Goal: Find specific page/section: Find specific page/section

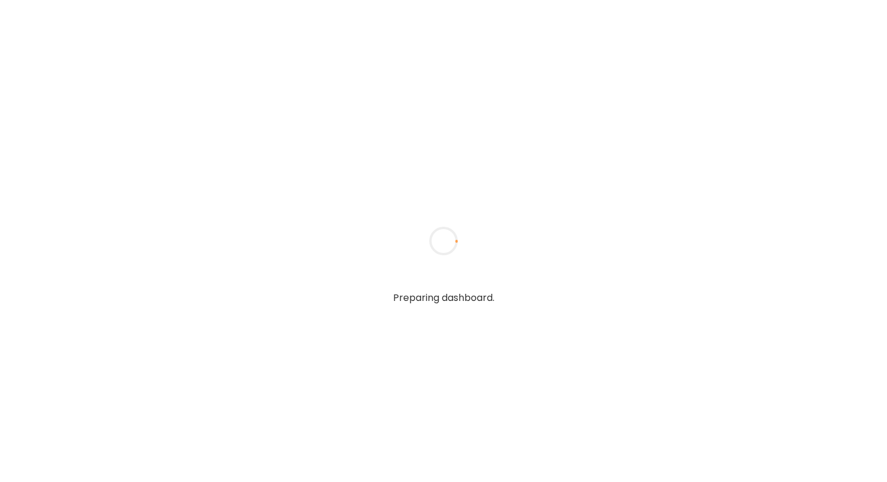
type input "**********"
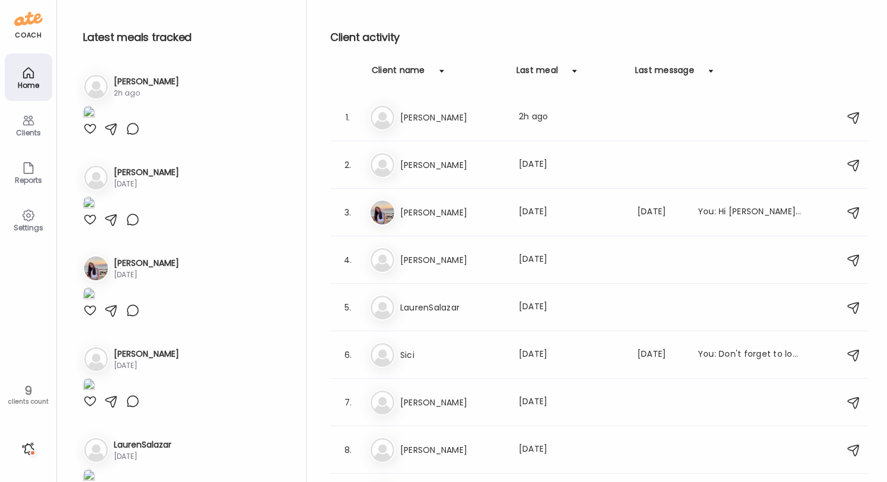
click at [431, 113] on h3 "[PERSON_NAME]" at bounding box center [452, 117] width 104 height 14
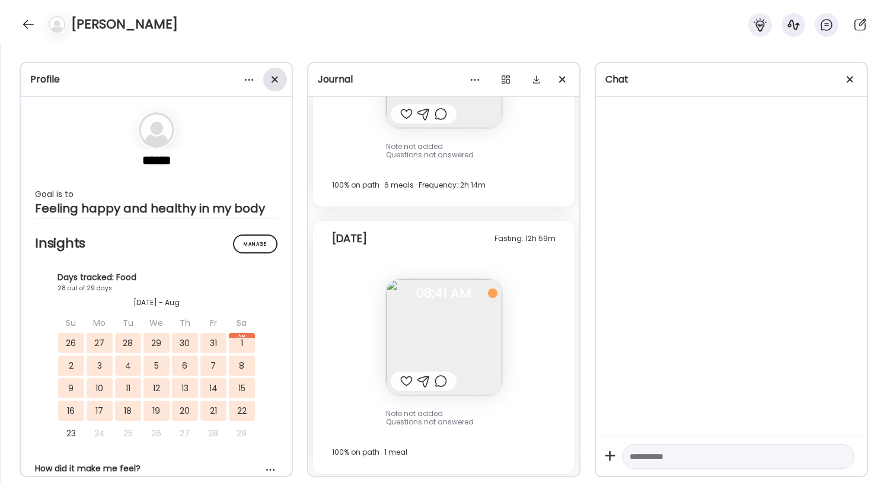
click at [281, 79] on div at bounding box center [275, 80] width 24 height 24
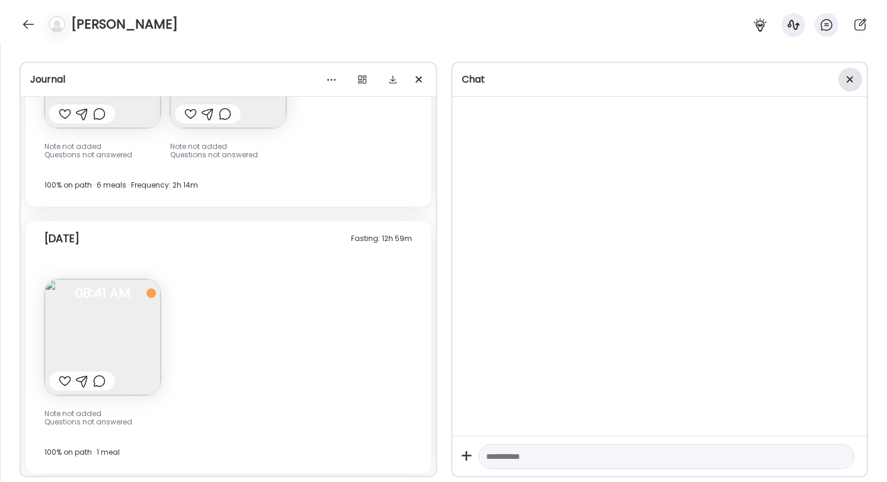
click at [849, 76] on div at bounding box center [851, 80] width 24 height 24
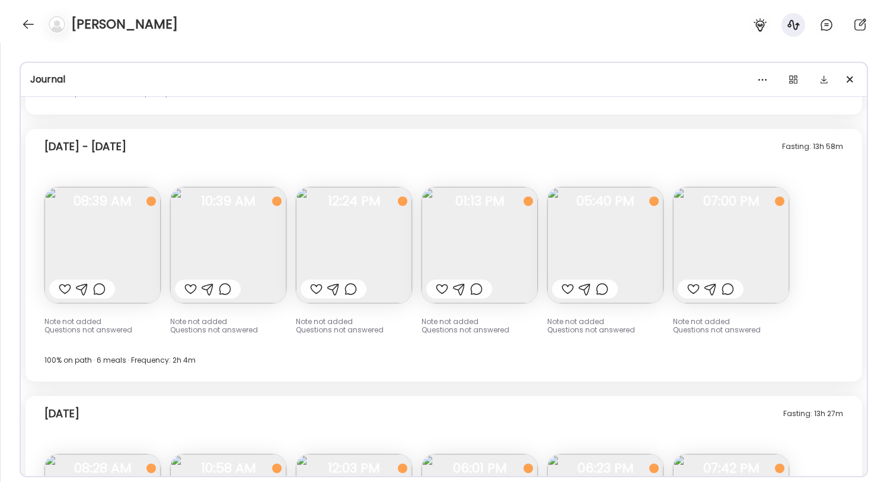
scroll to position [8600, 0]
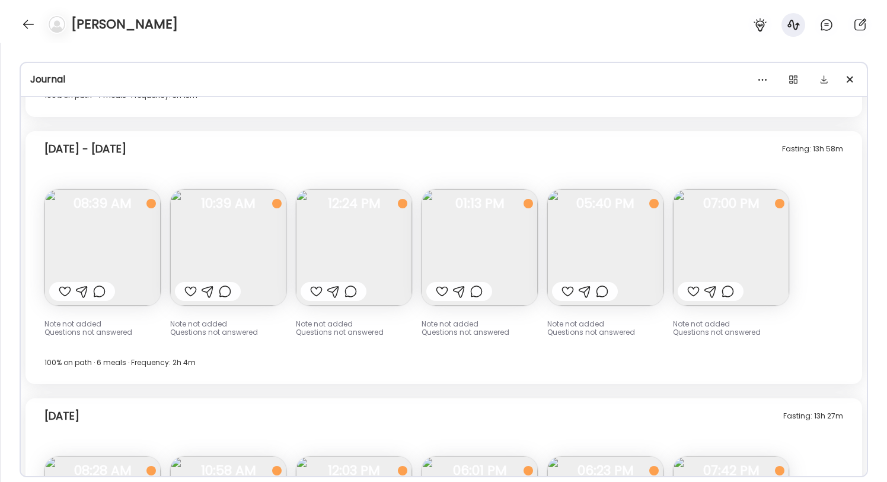
click at [704, 248] on img at bounding box center [731, 247] width 116 height 116
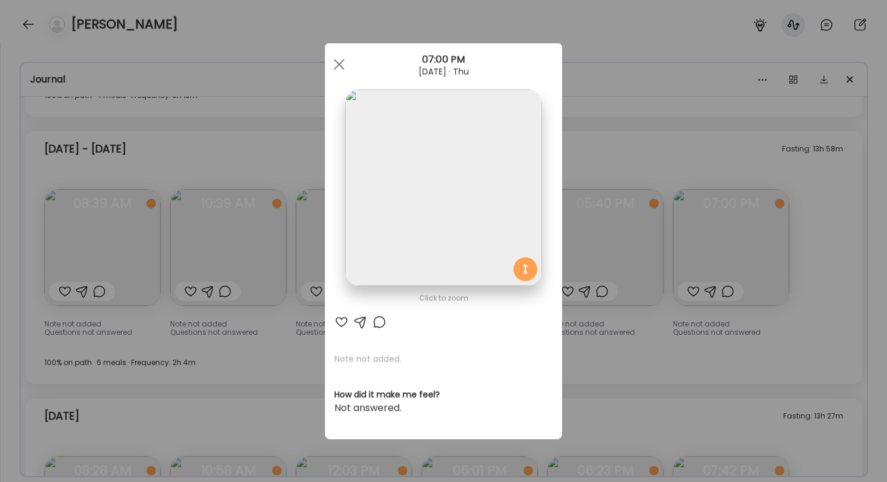
click at [632, 256] on div "Ate Coach Dashboard Wahoo! It’s official Take a moment to set up your Coach Pro…" at bounding box center [443, 241] width 887 height 482
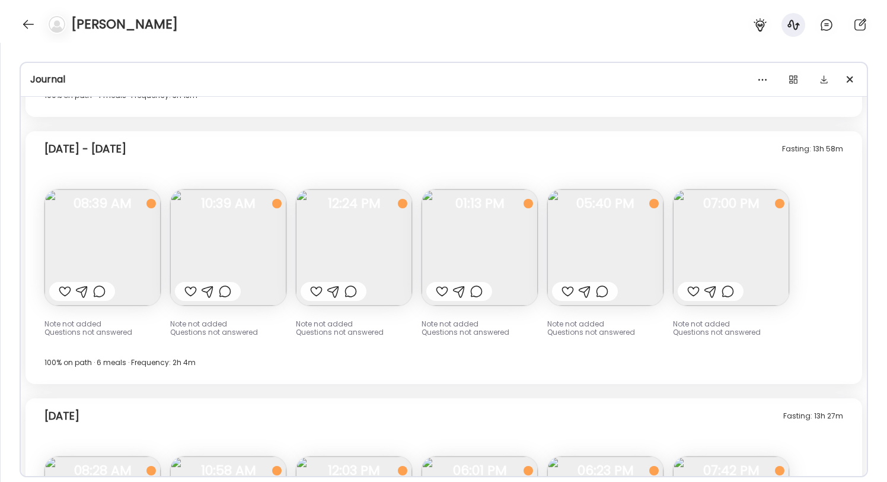
click at [627, 256] on img at bounding box center [606, 247] width 116 height 116
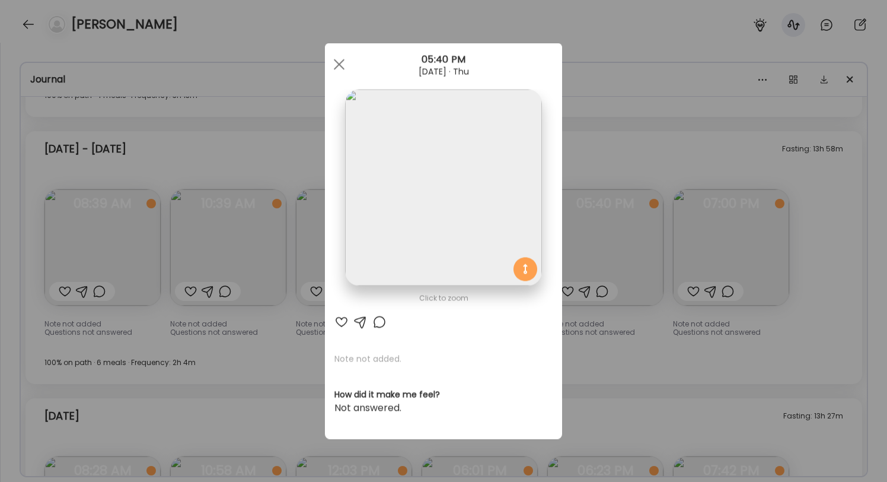
click at [627, 256] on div "Ate Coach Dashboard Wahoo! It’s official Take a moment to set up your Coach Pro…" at bounding box center [443, 241] width 887 height 482
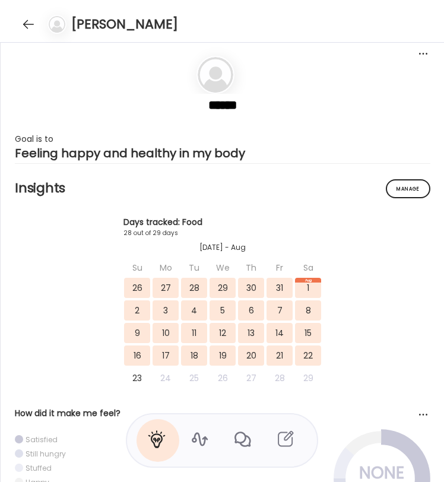
scroll to position [2, 0]
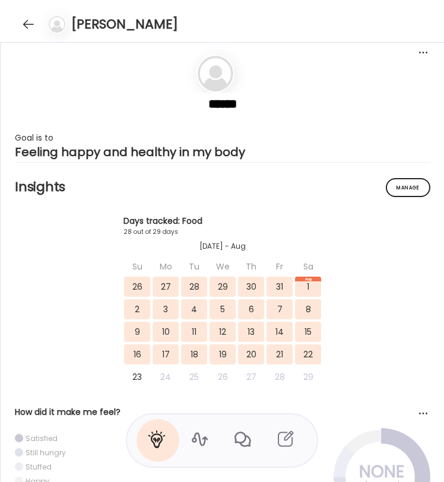
click at [198, 437] on icon at bounding box center [199, 438] width 19 height 19
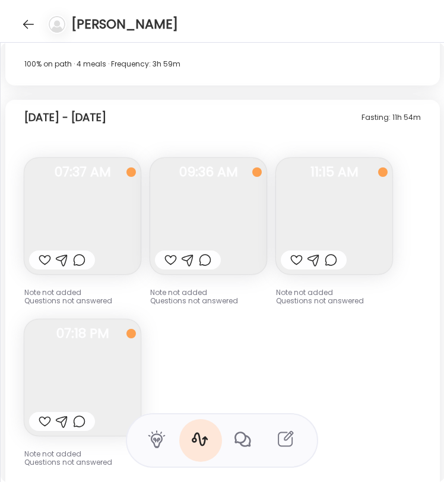
scroll to position [10241, 0]
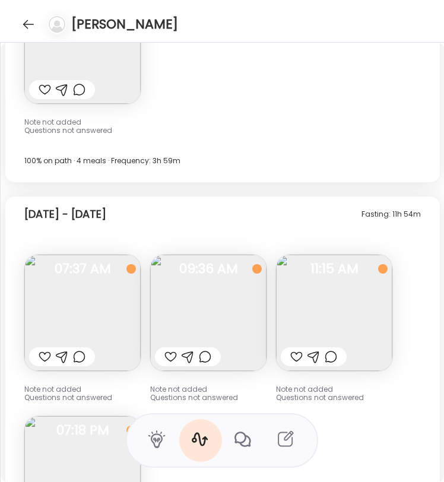
click at [228, 339] on img at bounding box center [208, 312] width 116 height 116
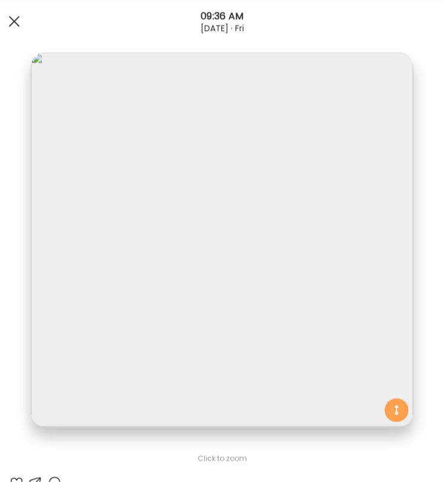
click at [11, 22] on div at bounding box center [14, 21] width 24 height 24
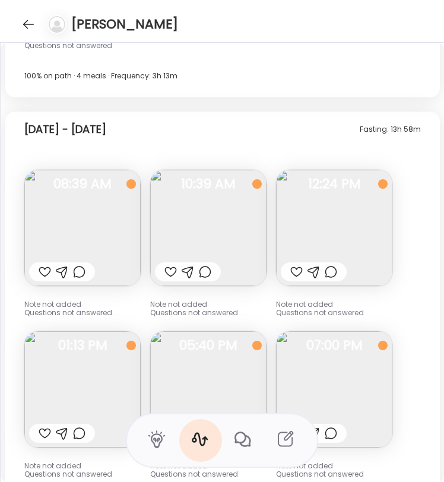
scroll to position [12644, 0]
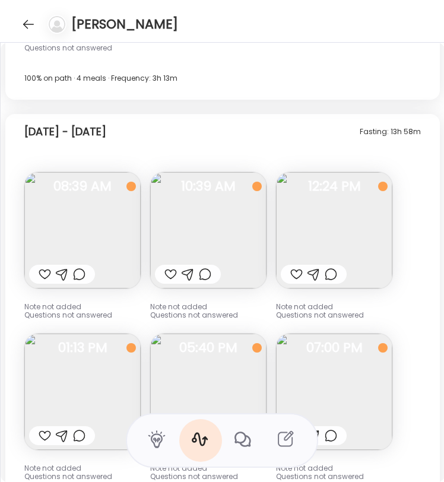
click at [120, 363] on img at bounding box center [82, 391] width 116 height 116
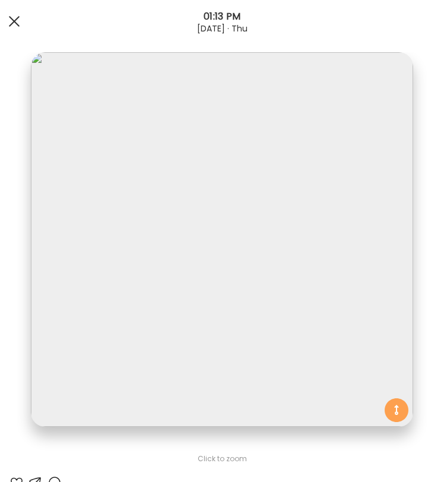
click at [15, 20] on span at bounding box center [14, 21] width 11 height 11
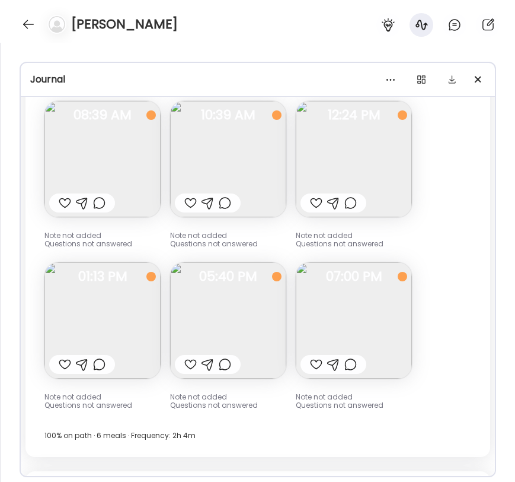
scroll to position [12717, 0]
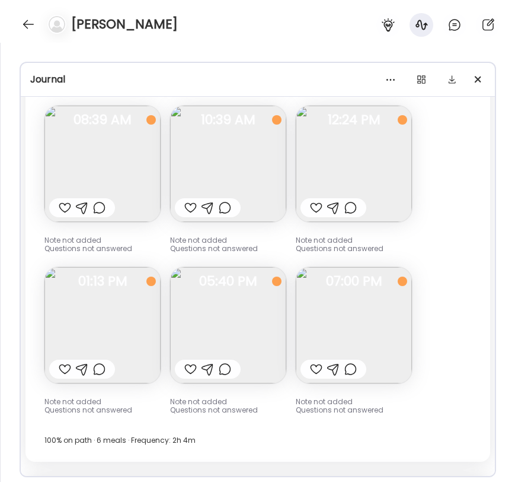
click at [375, 164] on img at bounding box center [354, 164] width 116 height 116
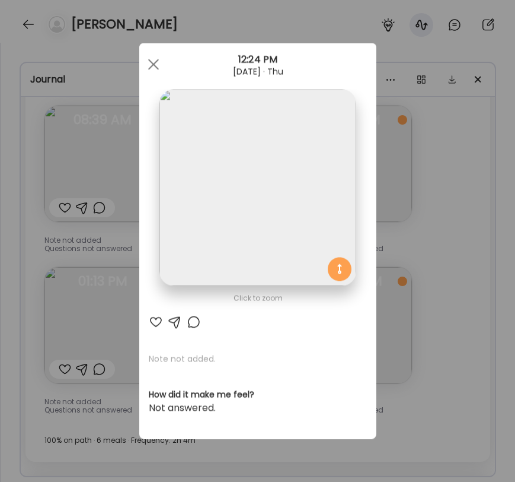
click at [461, 169] on div "Ate Coach Dashboard Wahoo! It’s official Take a moment to set up your Coach Pro…" at bounding box center [257, 241] width 515 height 482
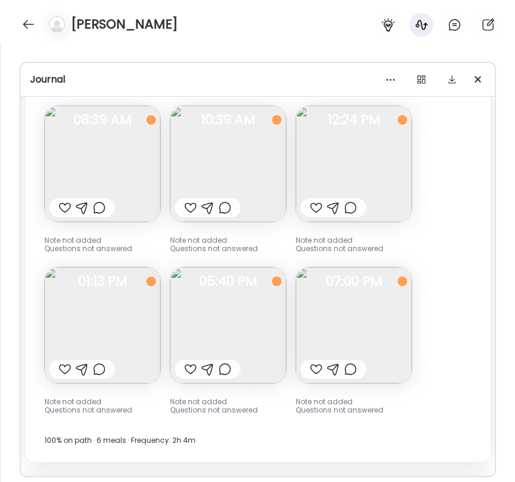
click at [390, 321] on img at bounding box center [354, 325] width 116 height 116
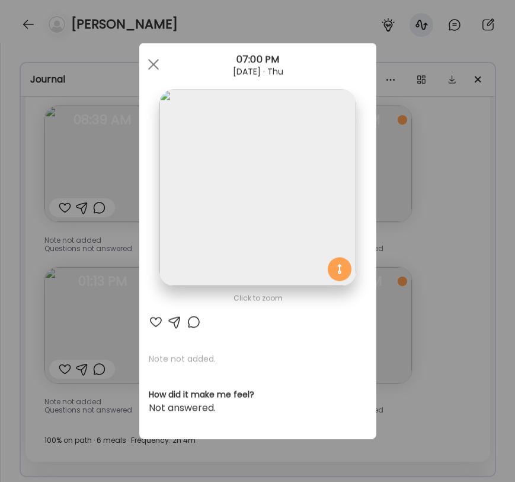
click at [408, 303] on div "Ate Coach Dashboard Wahoo! It’s official Take a moment to set up your Coach Pro…" at bounding box center [257, 241] width 515 height 482
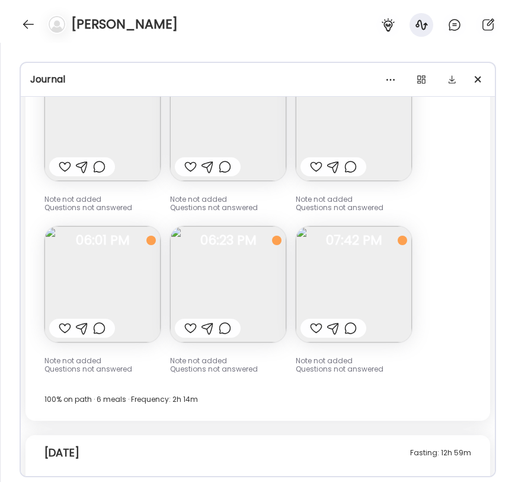
scroll to position [13089, 0]
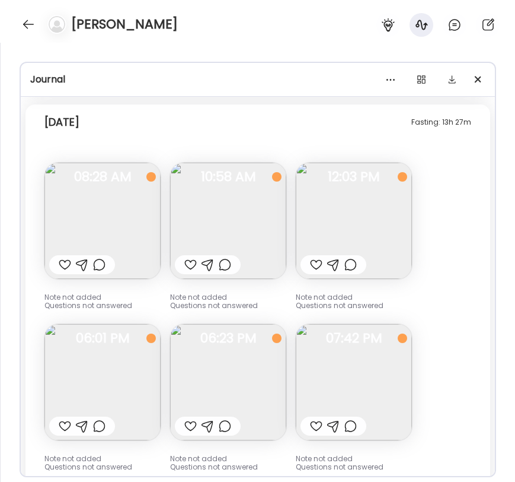
click at [109, 367] on img at bounding box center [102, 382] width 116 height 116
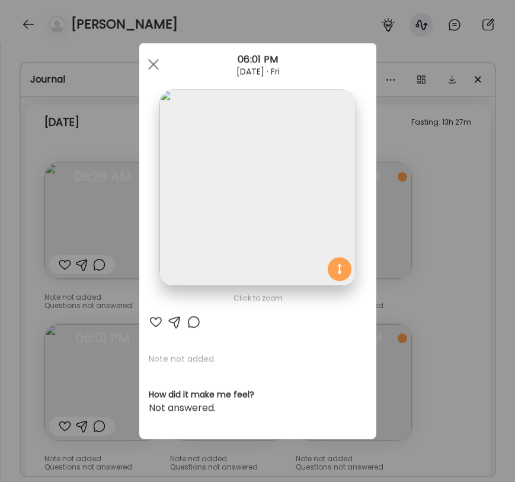
click at [105, 367] on div "Ate Coach Dashboard Wahoo! It’s official Take a moment to set up your Coach Pro…" at bounding box center [257, 241] width 515 height 482
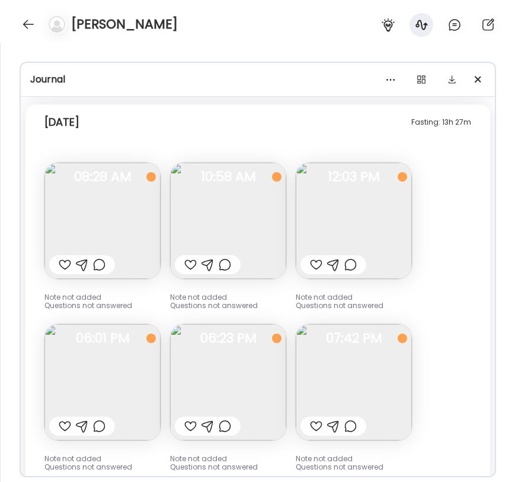
click at [369, 215] on img at bounding box center [354, 221] width 116 height 116
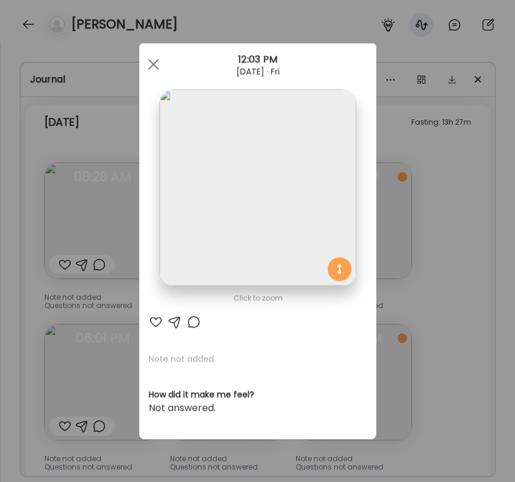
click at [408, 231] on div "Ate Coach Dashboard Wahoo! It’s official Take a moment to set up your Coach Pro…" at bounding box center [257, 241] width 515 height 482
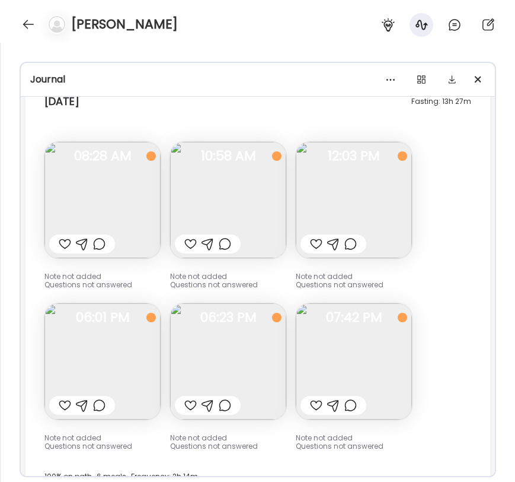
scroll to position [13115, 0]
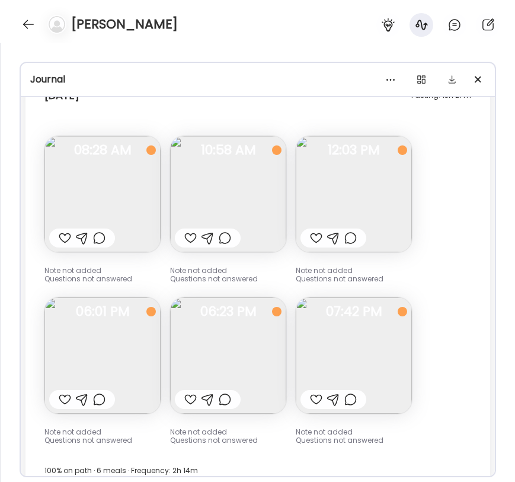
click at [388, 195] on img at bounding box center [354, 194] width 116 height 116
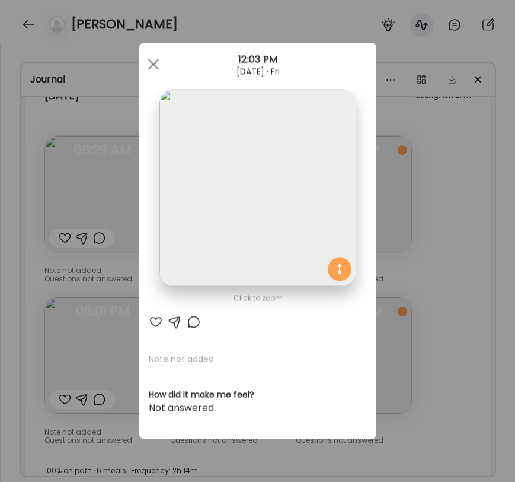
click at [403, 202] on div "Ate Coach Dashboard Wahoo! It’s official Take a moment to set up your Coach Pro…" at bounding box center [257, 241] width 515 height 482
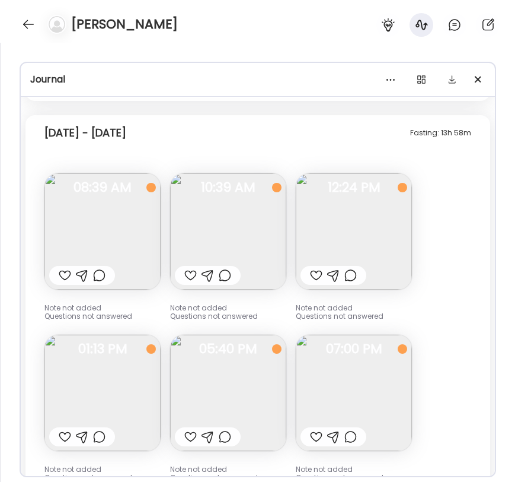
scroll to position [12647, 0]
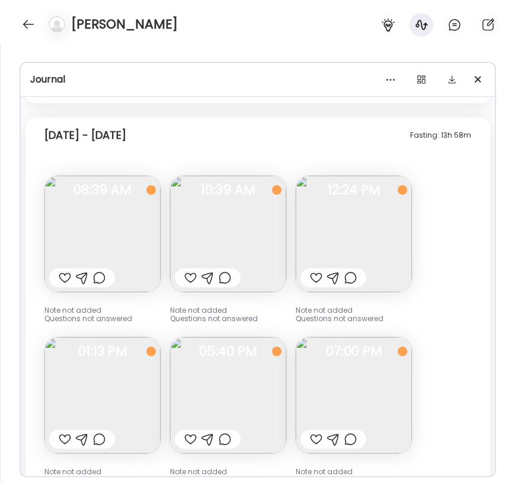
click at [205, 399] on img at bounding box center [228, 395] width 116 height 116
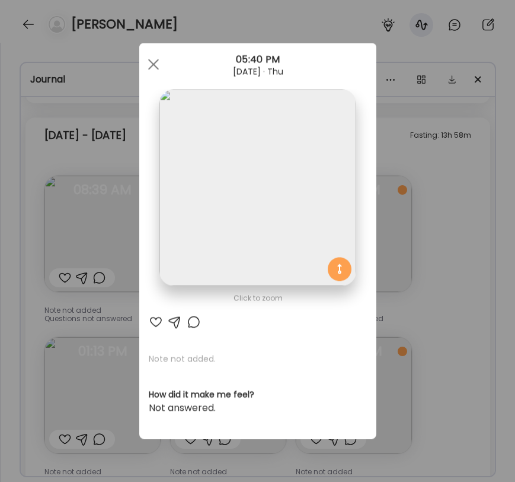
click at [118, 346] on div "Ate Coach Dashboard Wahoo! It’s official Take a moment to set up your Coach Pro…" at bounding box center [257, 241] width 515 height 482
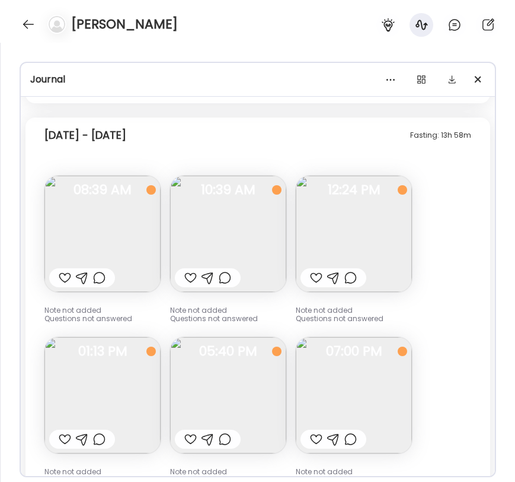
click at [218, 387] on img at bounding box center [228, 395] width 116 height 116
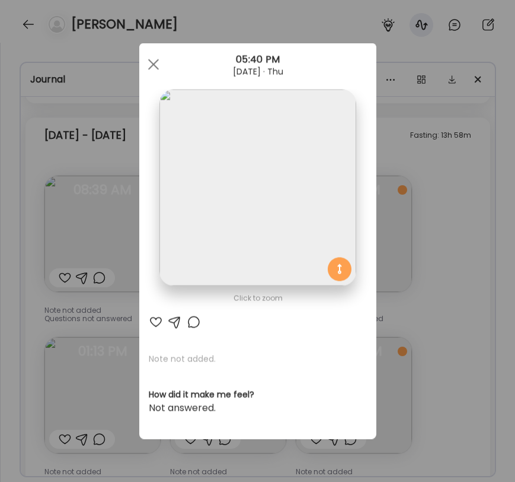
click at [422, 386] on div "Ate Coach Dashboard Wahoo! It’s official Take a moment to set up your Coach Pro…" at bounding box center [257, 241] width 515 height 482
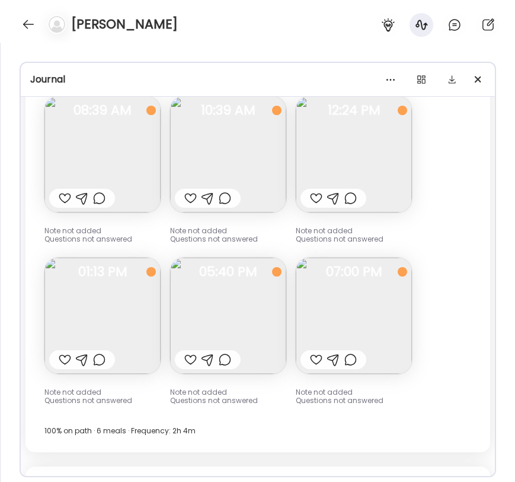
scroll to position [12730, 0]
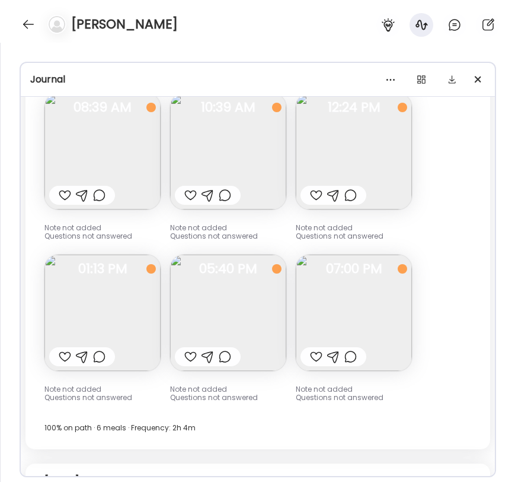
click at [376, 339] on img at bounding box center [354, 312] width 116 height 116
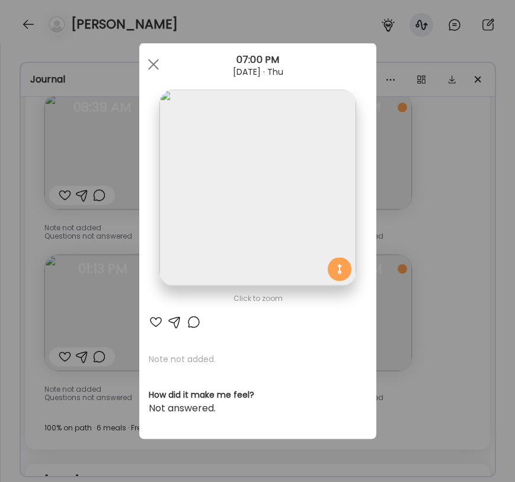
click at [398, 329] on div "Ate Coach Dashboard Wahoo! It’s official Take a moment to set up your Coach Pro…" at bounding box center [257, 241] width 515 height 482
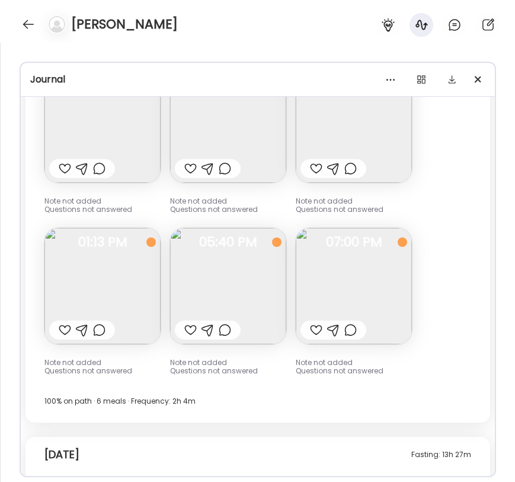
scroll to position [12754, 0]
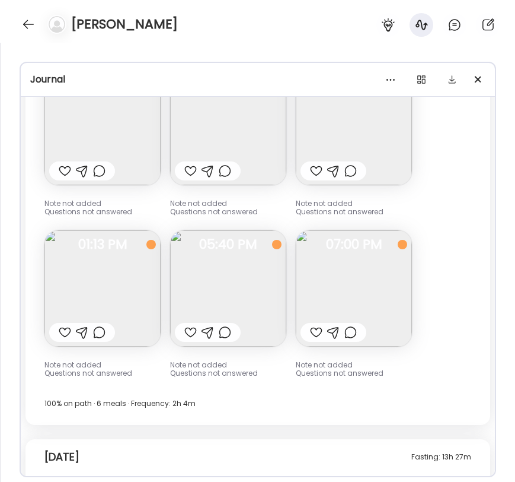
click at [269, 301] on img at bounding box center [228, 288] width 116 height 116
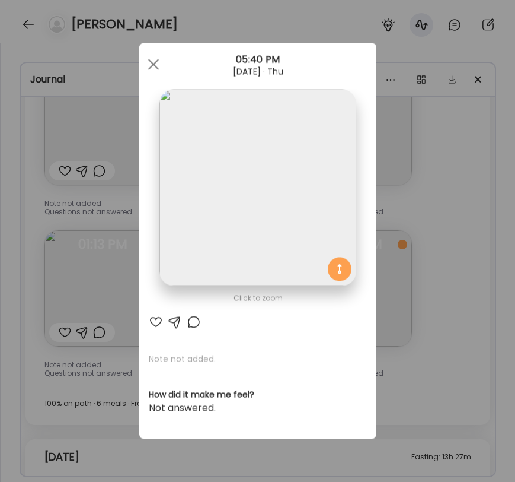
click at [412, 283] on div "Ate Coach Dashboard Wahoo! It’s official Take a moment to set up your Coach Pro…" at bounding box center [257, 241] width 515 height 482
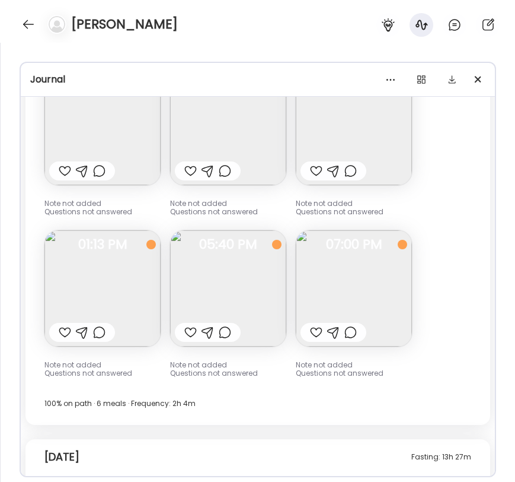
click at [257, 295] on img at bounding box center [228, 288] width 116 height 116
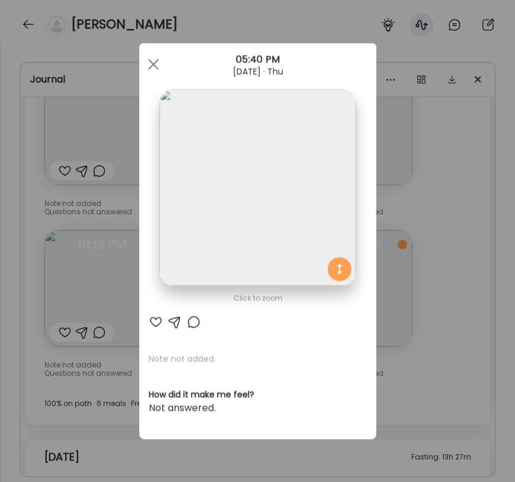
click at [415, 290] on div "Ate Coach Dashboard Wahoo! It’s official Take a moment to set up your Coach Pro…" at bounding box center [257, 241] width 515 height 482
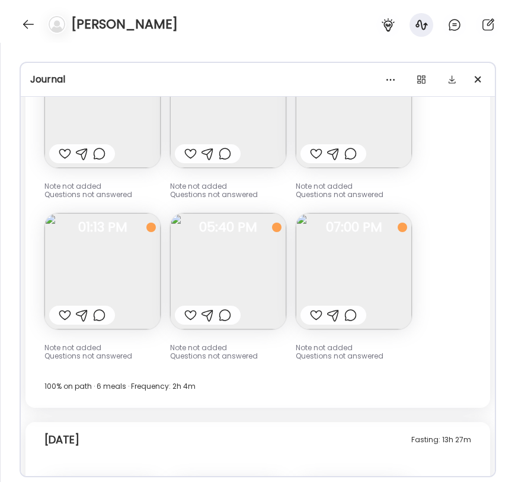
scroll to position [12779, 0]
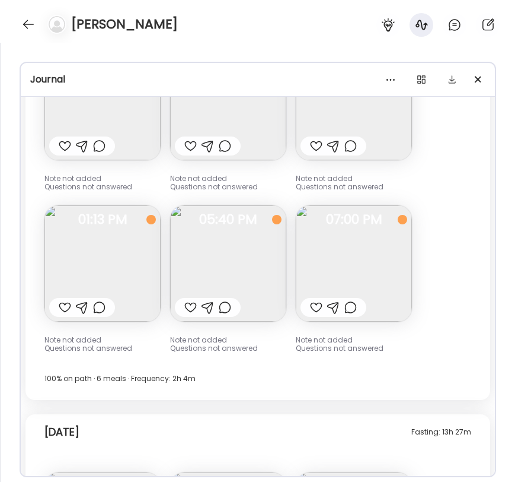
click at [151, 284] on img at bounding box center [102, 263] width 116 height 116
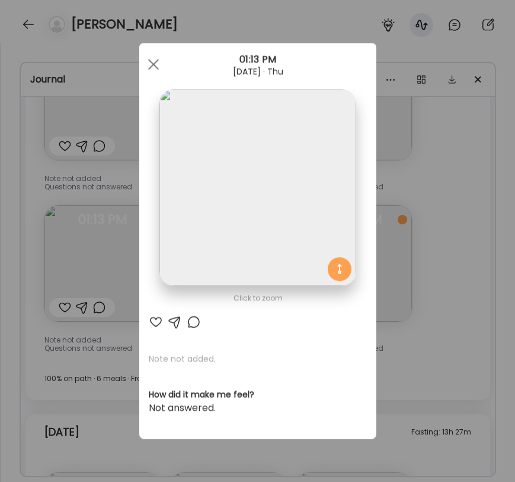
click at [82, 231] on div "Ate Coach Dashboard Wahoo! It’s official Take a moment to set up your Coach Pro…" at bounding box center [257, 241] width 515 height 482
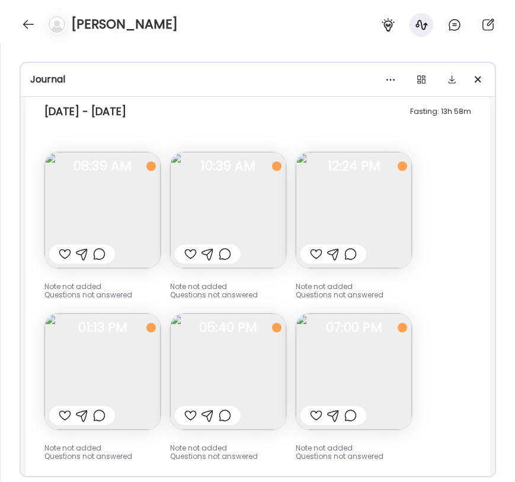
scroll to position [12678, 0]
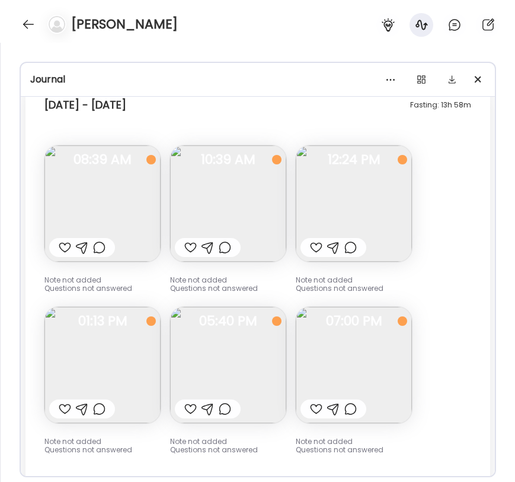
click at [392, 376] on img at bounding box center [354, 365] width 116 height 116
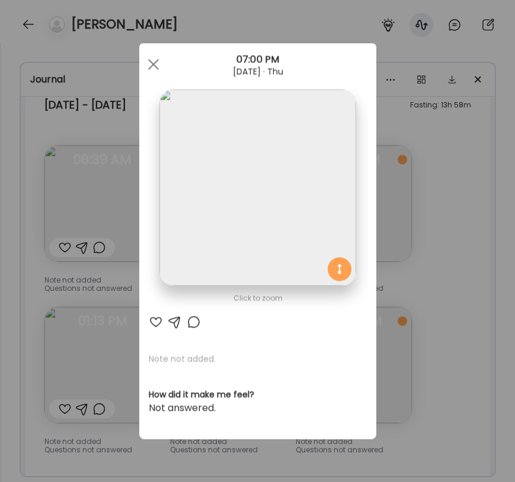
click at [390, 327] on div "Ate Coach Dashboard Wahoo! It’s official Take a moment to set up your Coach Pro…" at bounding box center [257, 241] width 515 height 482
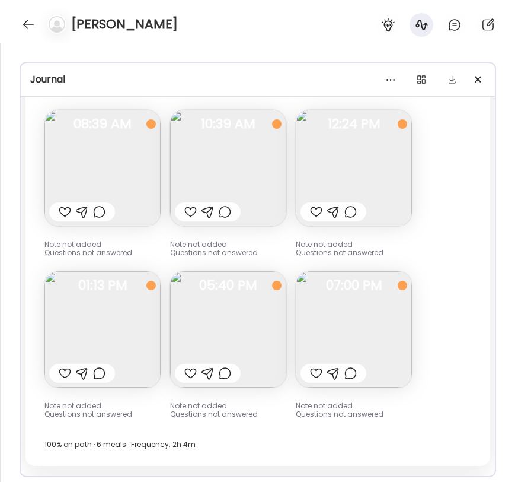
scroll to position [12693, 0]
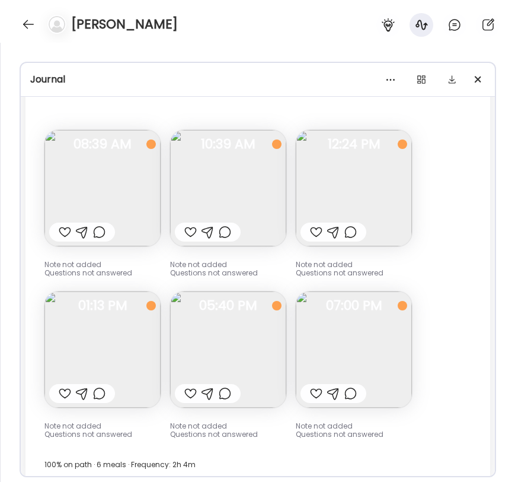
click at [332, 199] on img at bounding box center [354, 188] width 116 height 116
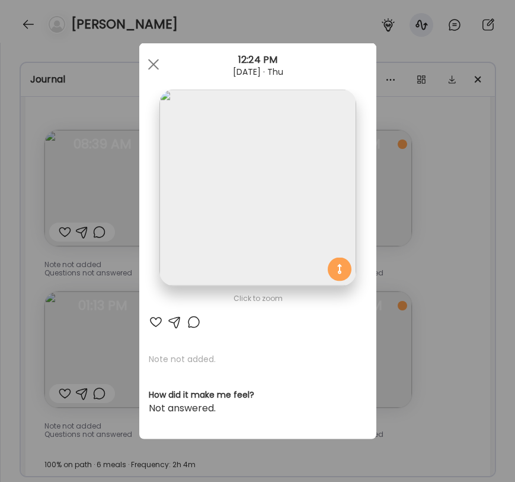
click at [400, 189] on div "Ate Coach Dashboard Wahoo! It’s official Take a moment to set up your Coach Pro…" at bounding box center [257, 241] width 515 height 482
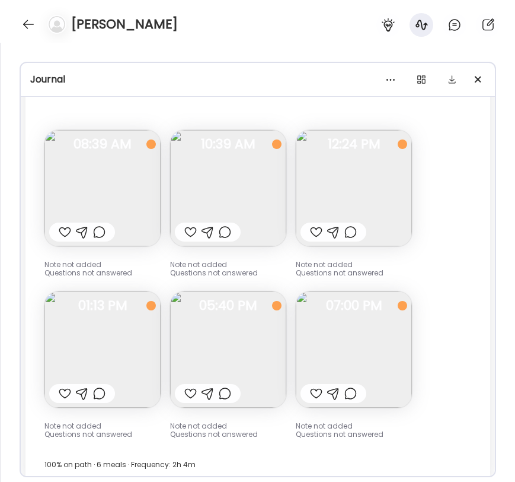
click at [81, 197] on img at bounding box center [102, 188] width 116 height 116
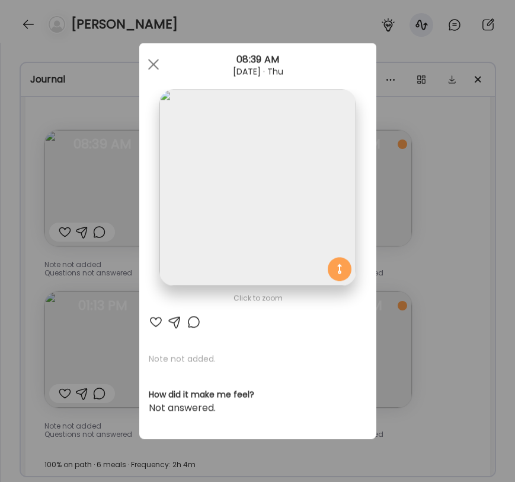
click at [62, 203] on div "Ate Coach Dashboard Wahoo! It’s official Take a moment to set up your Coach Pro…" at bounding box center [257, 241] width 515 height 482
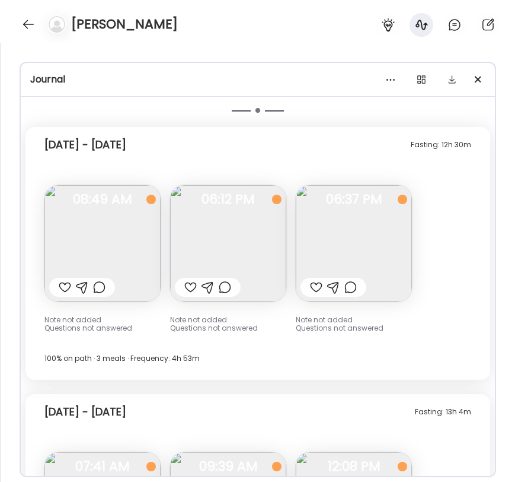
scroll to position [11354, 0]
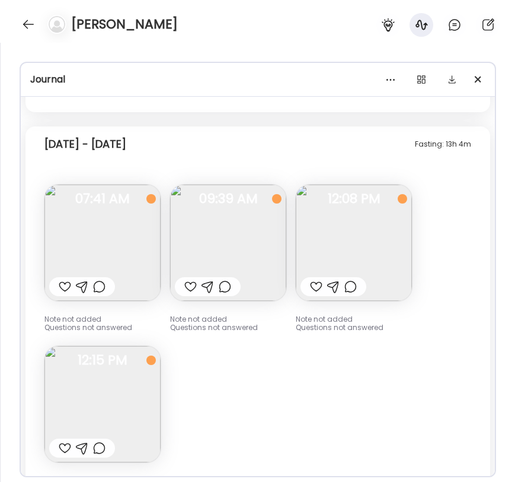
click at [231, 259] on img at bounding box center [228, 242] width 116 height 116
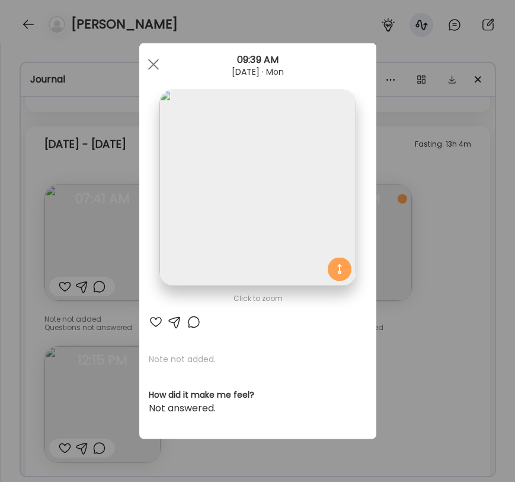
click at [117, 211] on div "Ate Coach Dashboard Wahoo! It’s official Take a moment to set up your Coach Pro…" at bounding box center [257, 241] width 515 height 482
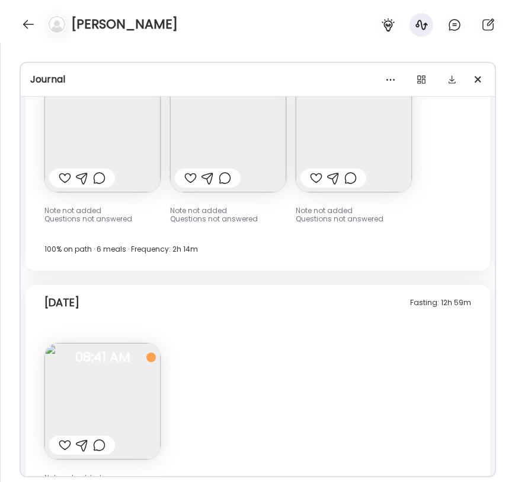
scroll to position [13403, 0]
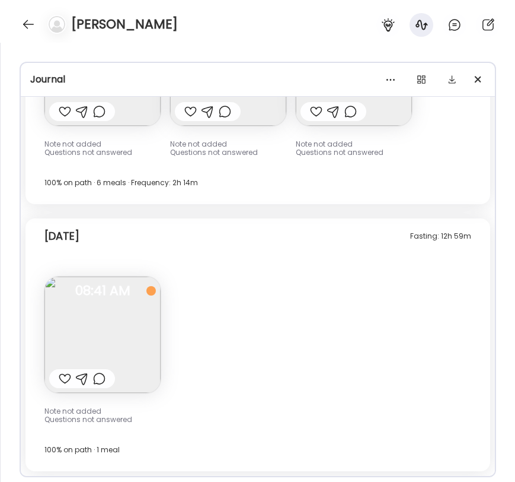
click at [104, 310] on img at bounding box center [102, 334] width 116 height 116
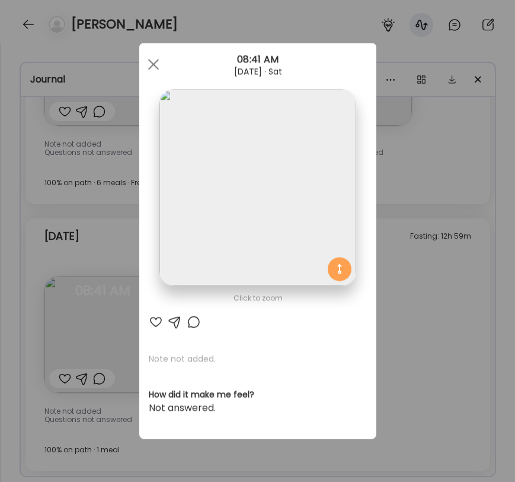
click at [96, 249] on div "Ate Coach Dashboard Wahoo! It’s official Take a moment to set up your Coach Pro…" at bounding box center [257, 241] width 515 height 482
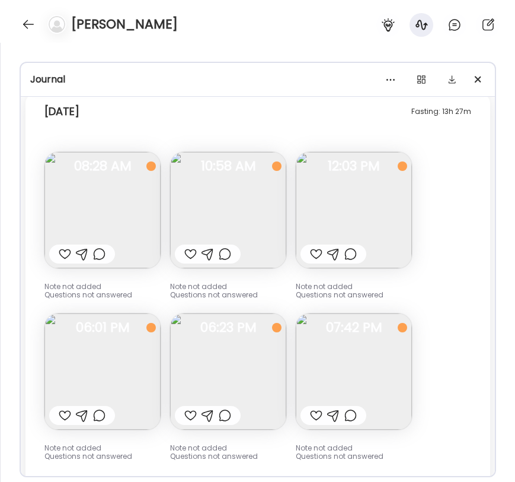
scroll to position [13103, 0]
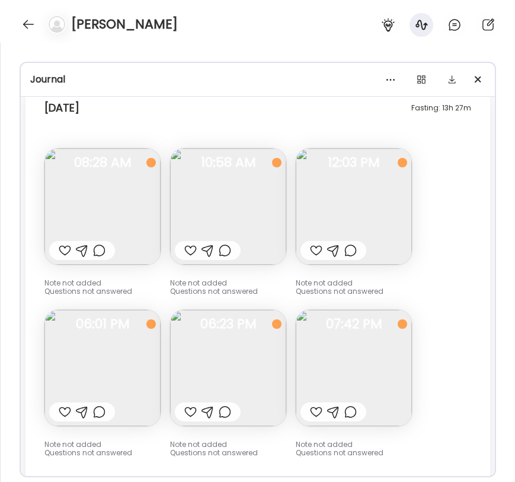
click at [130, 372] on img at bounding box center [102, 368] width 116 height 116
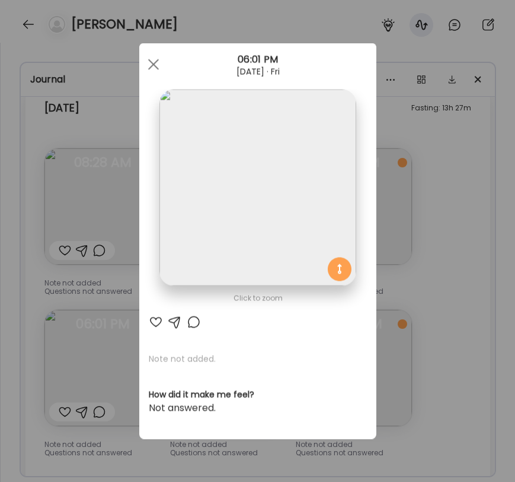
click at [94, 281] on div "Ate Coach Dashboard Wahoo! It’s official Take a moment to set up your Coach Pro…" at bounding box center [257, 241] width 515 height 482
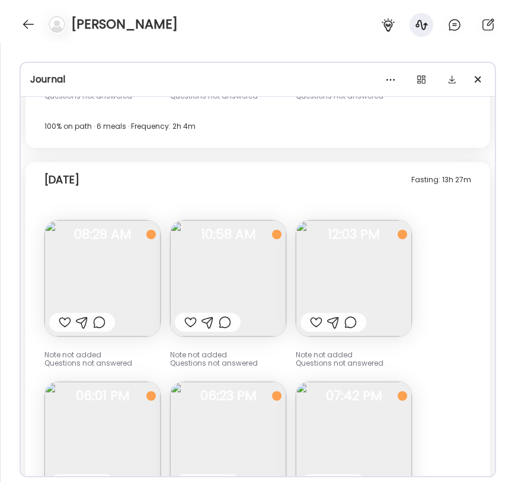
scroll to position [13027, 0]
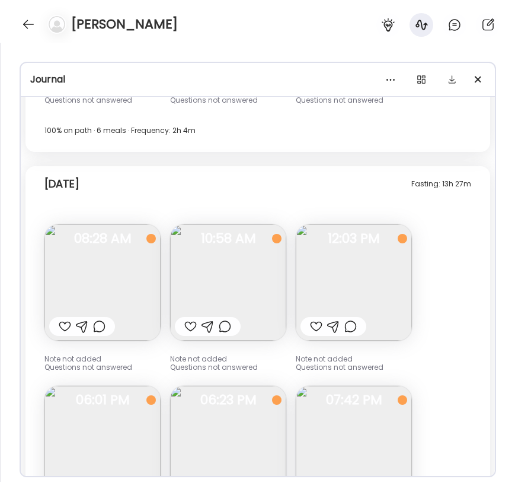
click at [119, 266] on img at bounding box center [102, 282] width 116 height 116
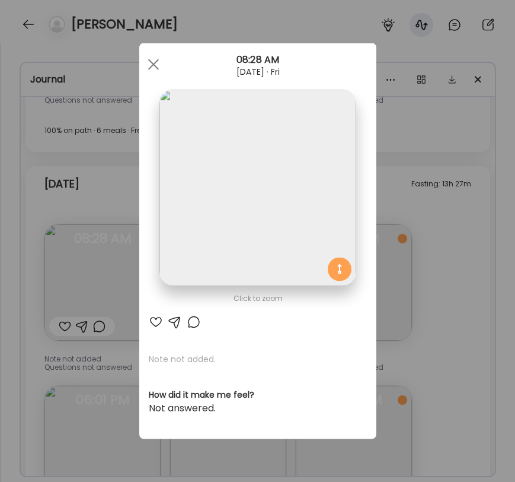
click at [66, 263] on div "Ate Coach Dashboard Wahoo! It’s official Take a moment to set up your Coach Pro…" at bounding box center [257, 241] width 515 height 482
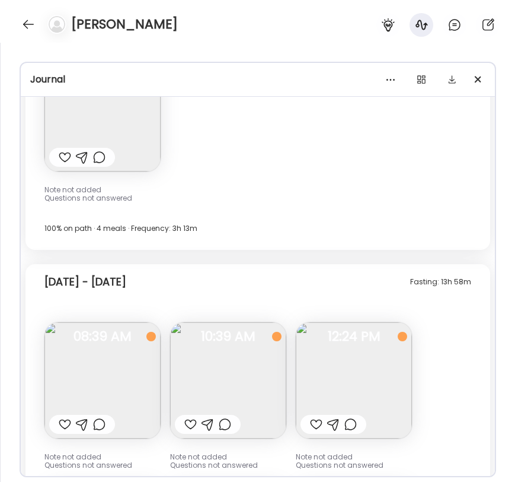
scroll to position [12531, 0]
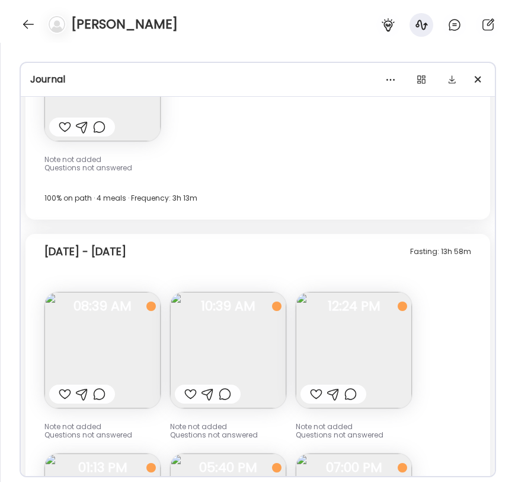
click at [99, 343] on img at bounding box center [102, 350] width 116 height 116
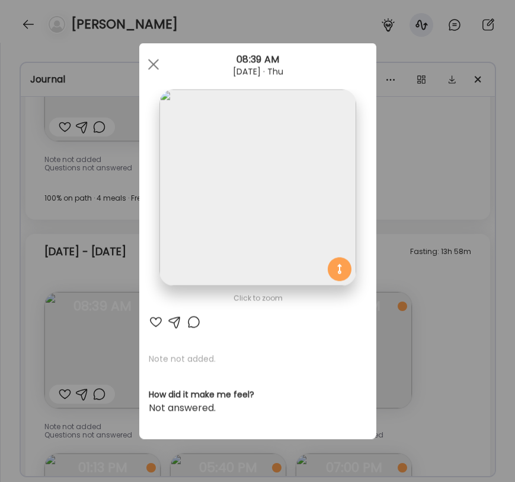
drag, startPoint x: 71, startPoint y: 256, endPoint x: 87, endPoint y: 255, distance: 16.6
click at [71, 256] on div "Ate Coach Dashboard Wahoo! It’s official Take a moment to set up your Coach Pro…" at bounding box center [257, 241] width 515 height 482
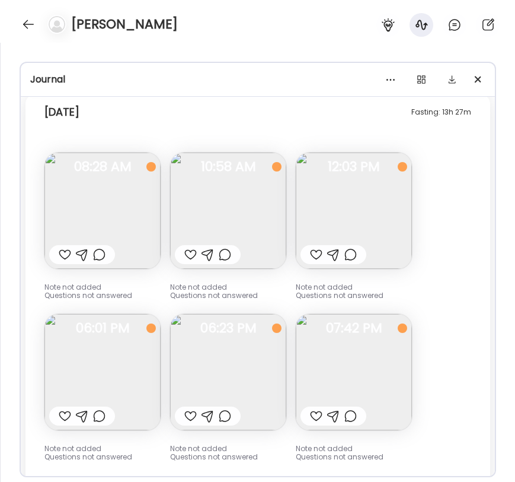
scroll to position [13098, 0]
click at [78, 209] on img at bounding box center [102, 211] width 116 height 116
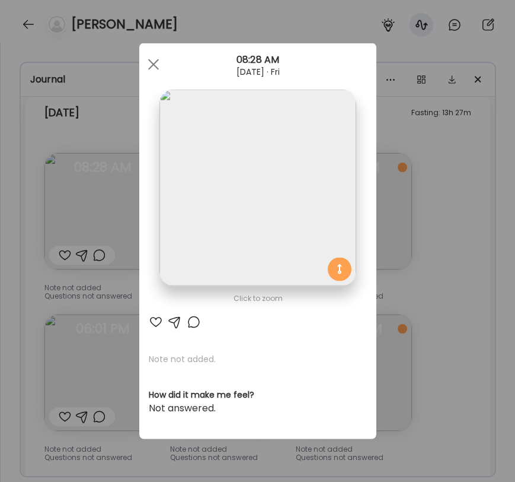
click at [82, 224] on div "Ate Coach Dashboard Wahoo! It’s official Take a moment to set up your Coach Pro…" at bounding box center [257, 241] width 515 height 482
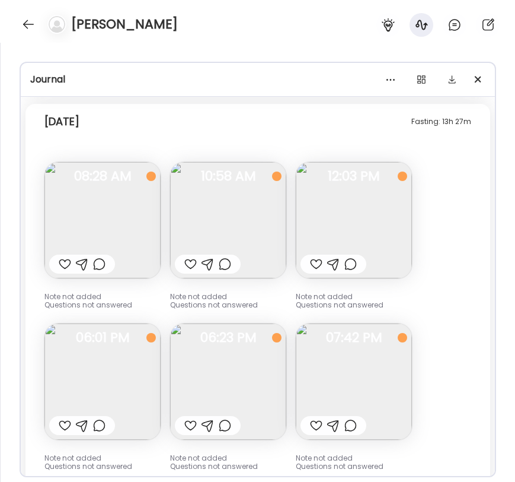
scroll to position [13097, 0]
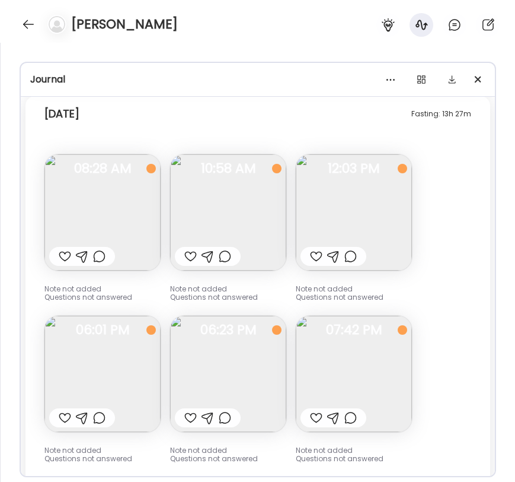
click at [112, 223] on img at bounding box center [102, 212] width 116 height 116
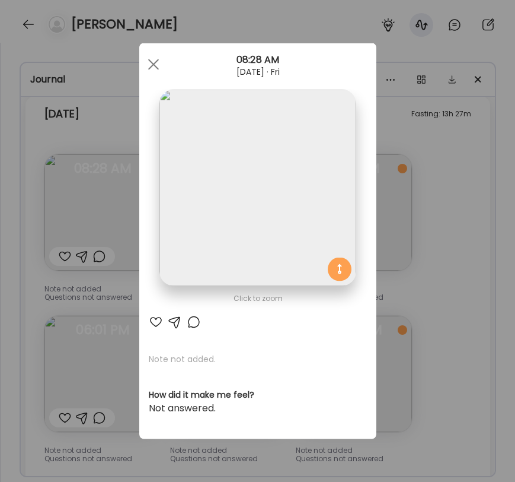
click at [115, 226] on div "Ate Coach Dashboard Wahoo! It’s official Take a moment to set up your Coach Pro…" at bounding box center [257, 241] width 515 height 482
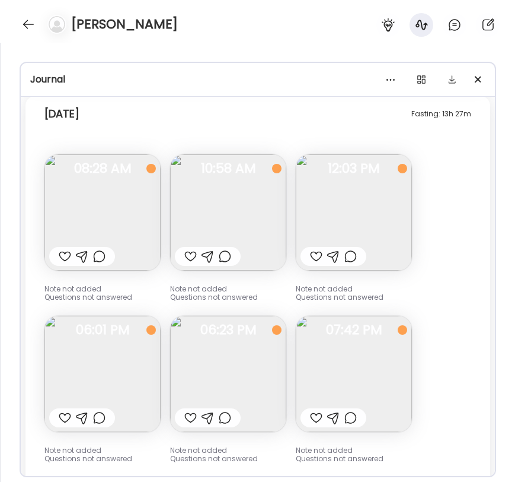
click at [122, 222] on img at bounding box center [102, 212] width 116 height 116
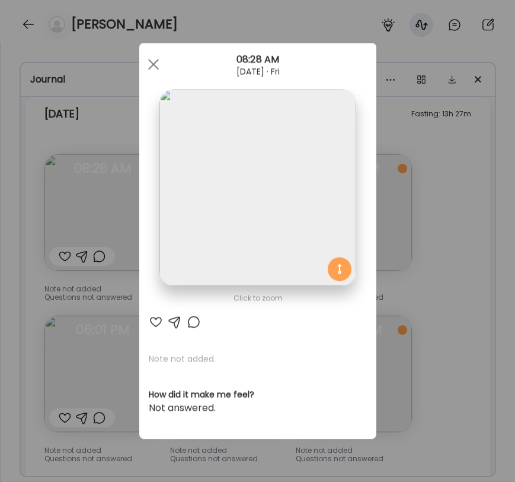
click at [117, 225] on div "Ate Coach Dashboard Wahoo! It’s official Take a moment to set up your Coach Pro…" at bounding box center [257, 241] width 515 height 482
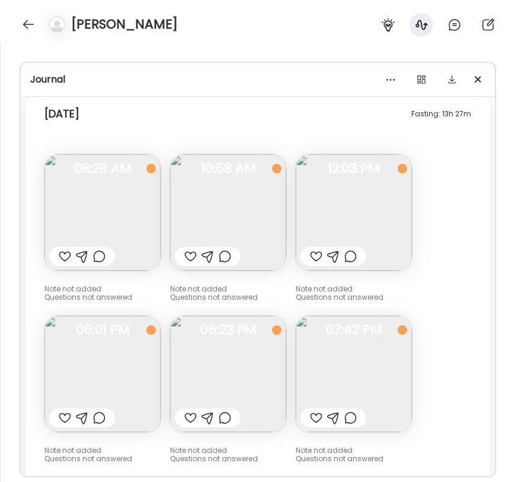
click at [140, 219] on img at bounding box center [102, 212] width 116 height 116
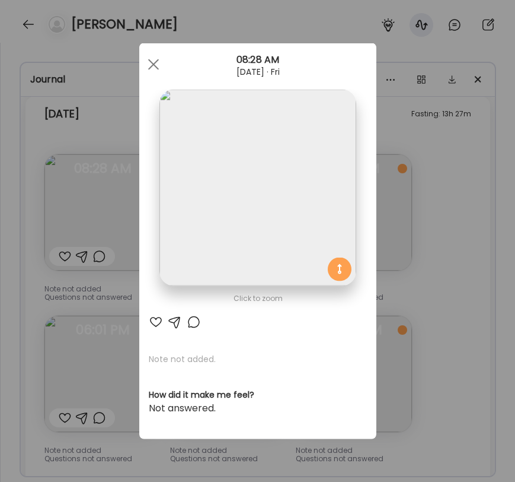
click at [274, 217] on img at bounding box center [258, 188] width 196 height 196
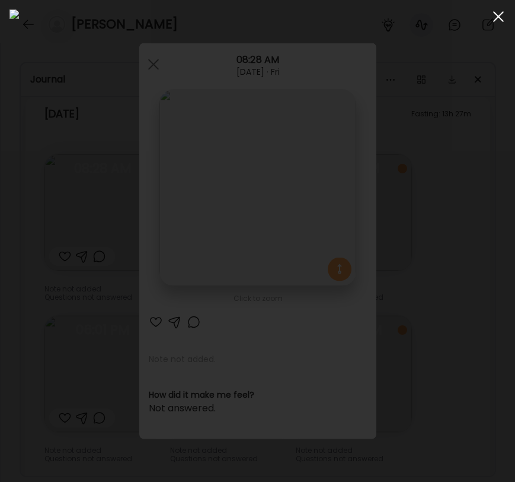
click at [493, 16] on div at bounding box center [499, 17] width 24 height 24
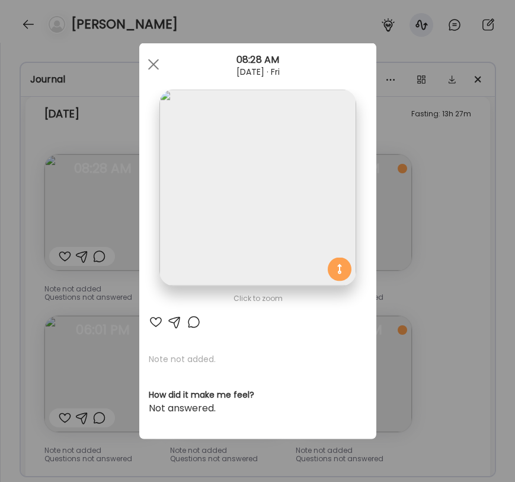
click at [495, 18] on div "Ate Coach Dashboard Wahoo! It’s official Take a moment to set up your Coach Pro…" at bounding box center [257, 241] width 515 height 482
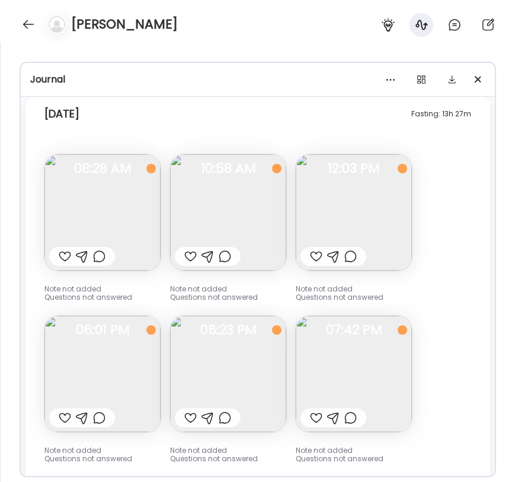
click at [117, 240] on img at bounding box center [102, 212] width 116 height 116
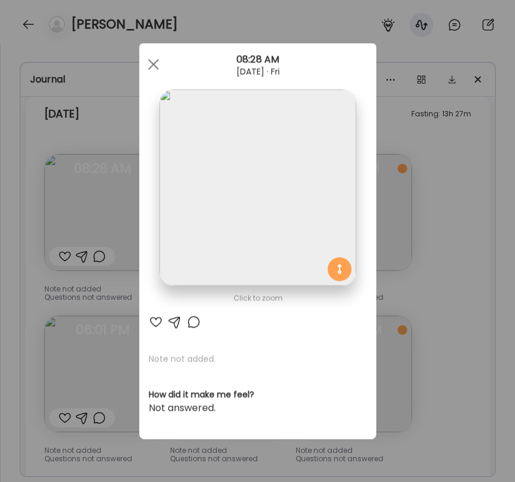
click at [116, 233] on div "Ate Coach Dashboard Wahoo! It’s official Take a moment to set up your Coach Pro…" at bounding box center [257, 241] width 515 height 482
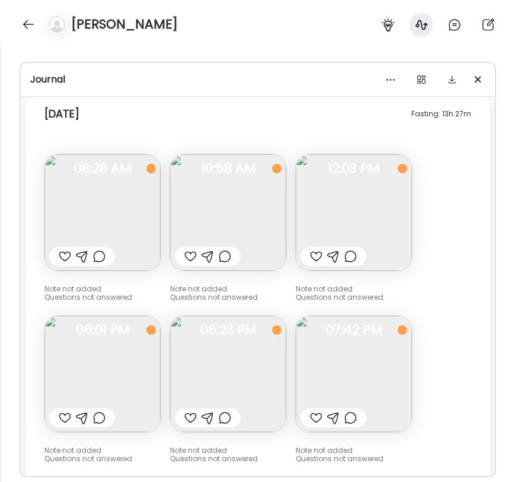
click at [120, 228] on img at bounding box center [102, 212] width 116 height 116
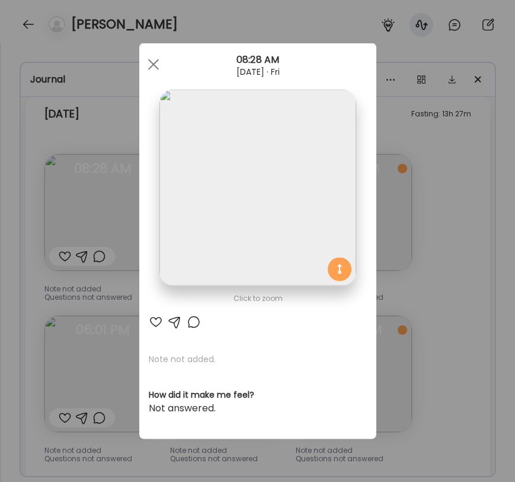
click at [418, 200] on div "Ate Coach Dashboard Wahoo! It’s official Take a moment to set up your Coach Pro…" at bounding box center [257, 241] width 515 height 482
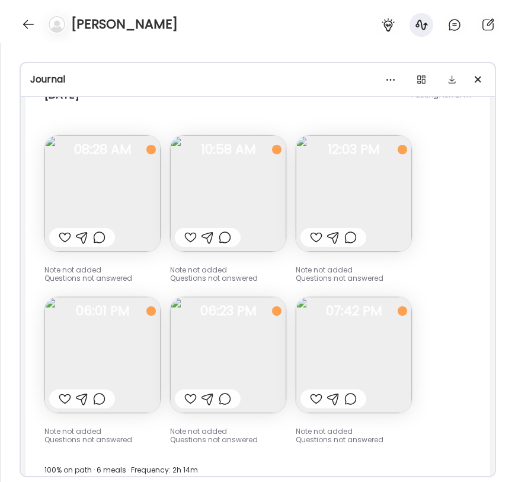
scroll to position [13109, 0]
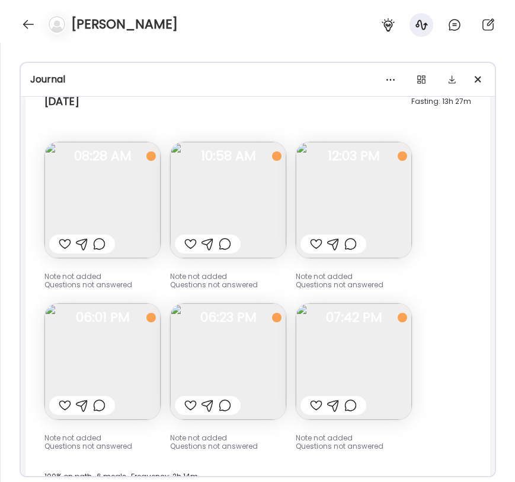
click at [120, 208] on img at bounding box center [102, 200] width 116 height 116
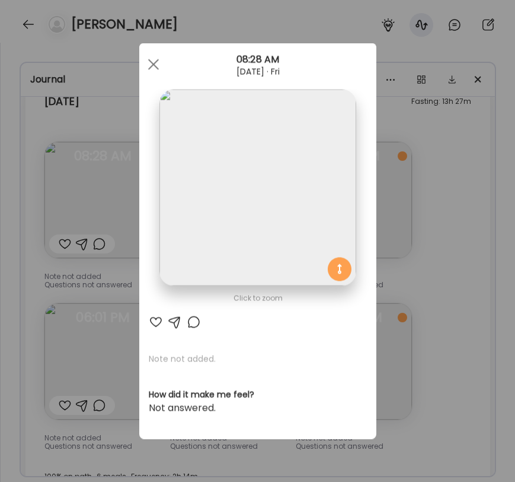
click at [101, 212] on div "Ate Coach Dashboard Wahoo! It’s official Take a moment to set up your Coach Pro…" at bounding box center [257, 241] width 515 height 482
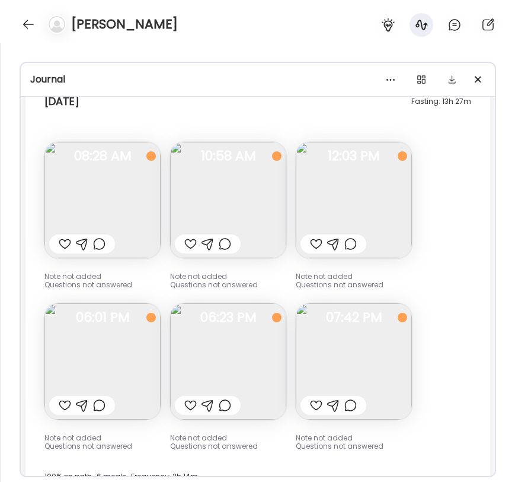
click at [104, 208] on img at bounding box center [102, 200] width 116 height 116
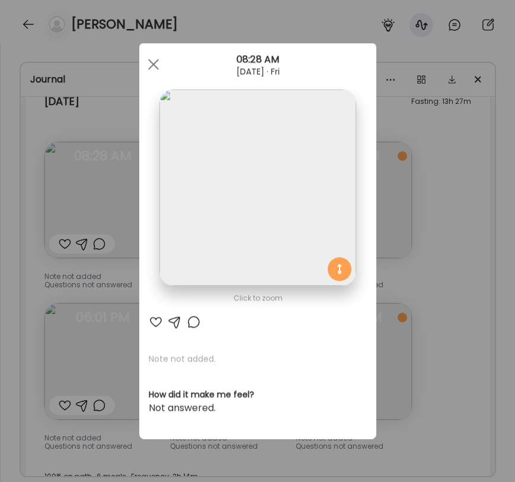
click at [406, 225] on div "Ate Coach Dashboard Wahoo! It’s official Take a moment to set up your Coach Pro…" at bounding box center [257, 241] width 515 height 482
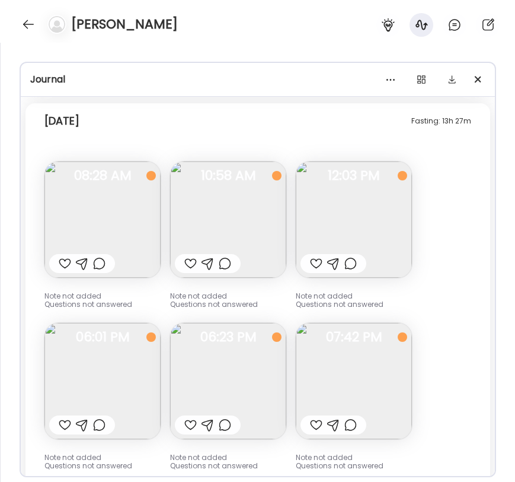
scroll to position [13089, 0]
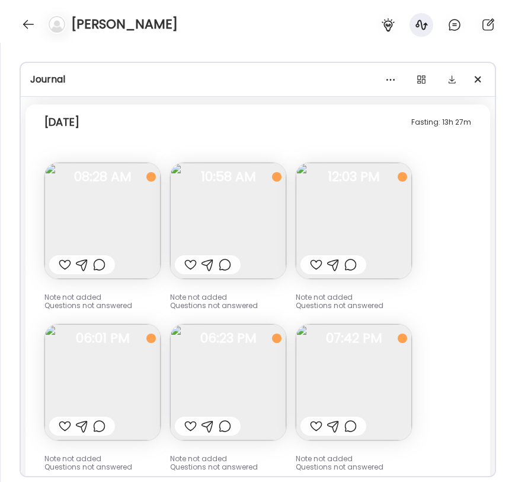
click at [94, 233] on img at bounding box center [102, 221] width 116 height 116
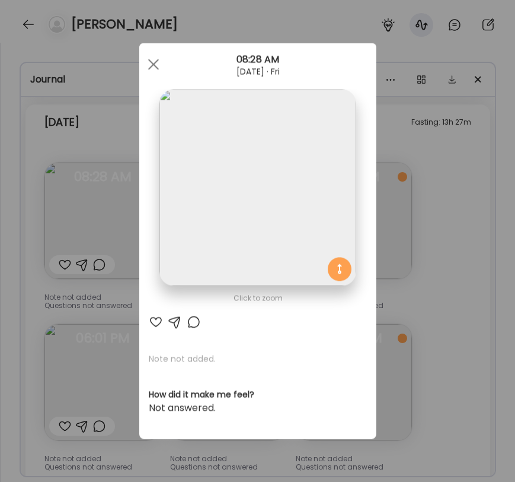
click at [87, 233] on div "Ate Coach Dashboard Wahoo! It’s official Take a moment to set up your Coach Pro…" at bounding box center [257, 241] width 515 height 482
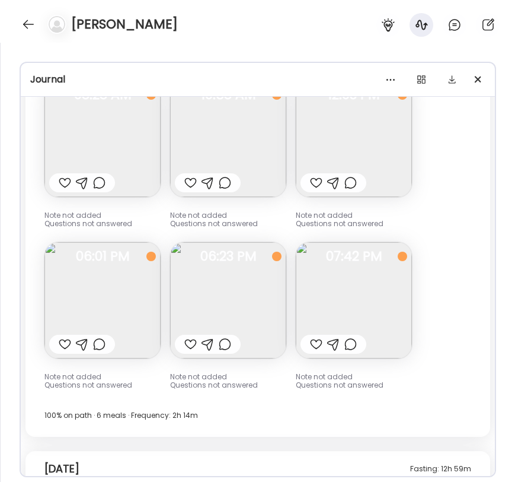
scroll to position [13403, 0]
